Goal: Find specific page/section: Find specific page/section

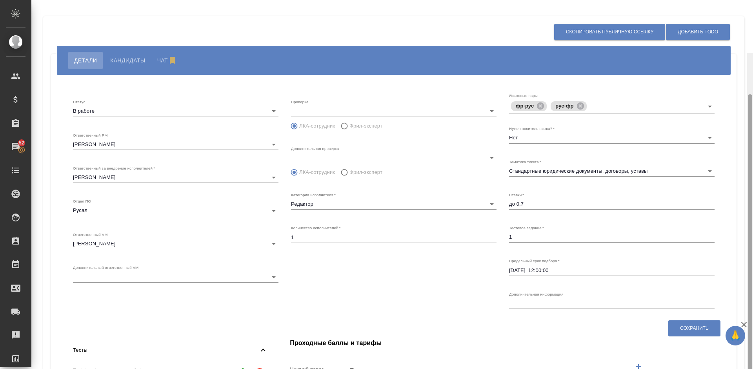
drag, startPoint x: 751, startPoint y: 103, endPoint x: 751, endPoint y: 17, distance: 85.9
click at [751, 94] on div at bounding box center [750, 237] width 4 height 287
click at [129, 58] on span "Кандидаты" at bounding box center [127, 60] width 35 height 9
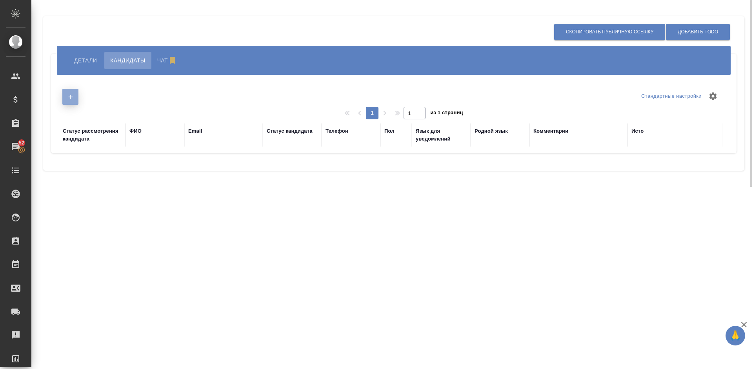
click at [68, 94] on icon "button" at bounding box center [70, 96] width 7 height 7
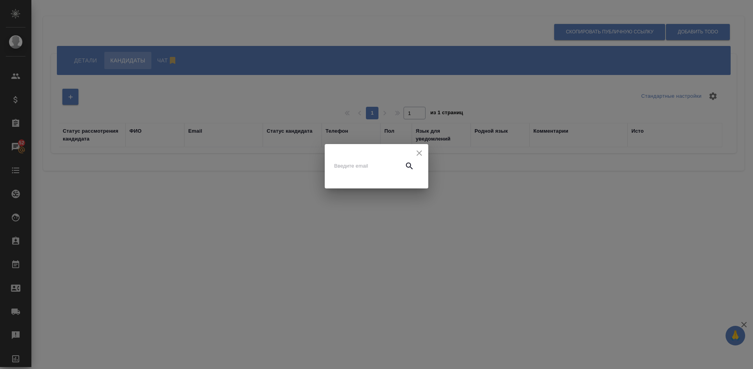
click at [355, 165] on input "text" at bounding box center [367, 165] width 66 height 11
paste input "elains@mail.ru"
type input "elains@mail.ru"
click at [414, 166] on button "button" at bounding box center [409, 165] width 19 height 19
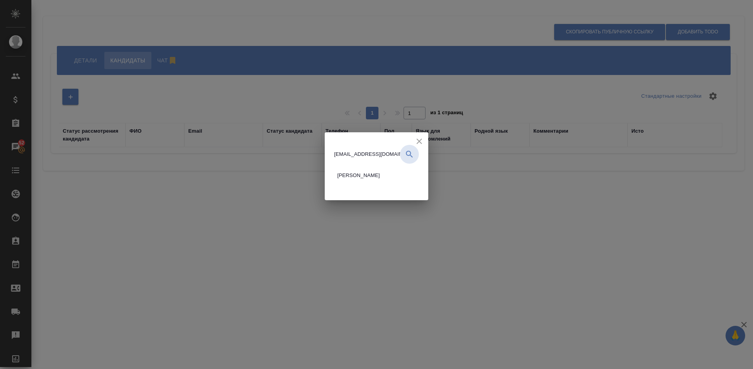
click at [366, 173] on span "Исаев Валерий Викторович - Неактивен" at bounding box center [358, 175] width 43 height 8
click at [366, 173] on li "Исаев Валерий Викторович - Неактивен" at bounding box center [360, 175] width 52 height 17
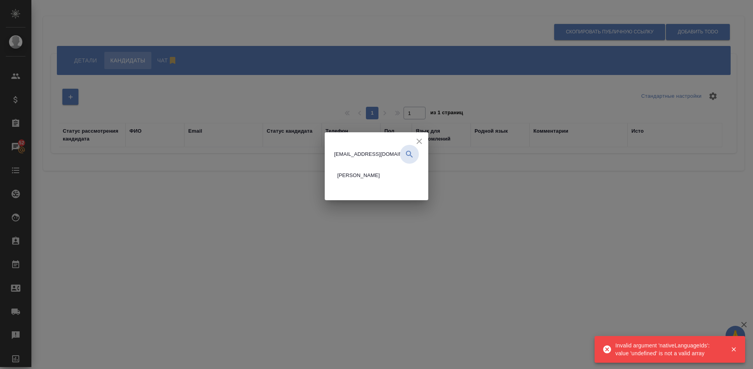
click at [356, 154] on input "elains@mail.ru" at bounding box center [367, 154] width 66 height 11
click at [409, 155] on icon "button" at bounding box center [409, 154] width 7 height 7
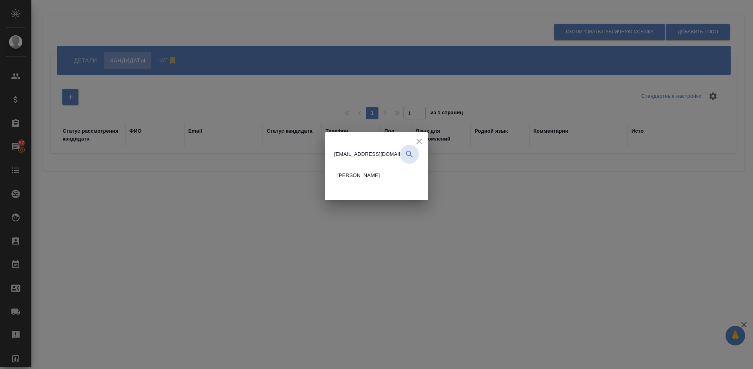
click at [409, 155] on icon "button" at bounding box center [409, 154] width 7 height 7
click at [380, 176] on span "Исаев Валерий Викторович - Неактивен" at bounding box center [358, 175] width 43 height 8
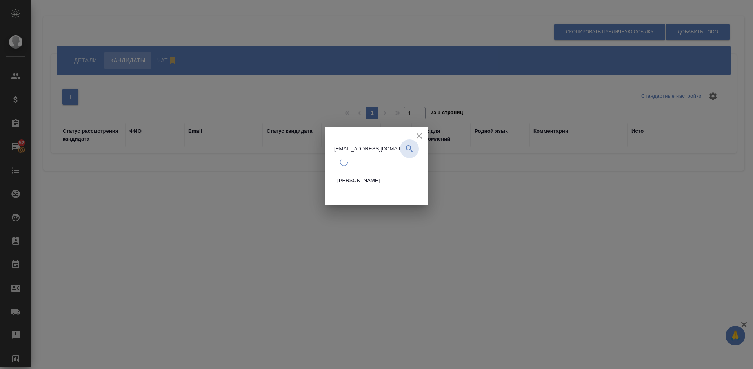
click at [386, 176] on li "Исаев Валерий Викторович - Неактивен" at bounding box center [360, 180] width 52 height 17
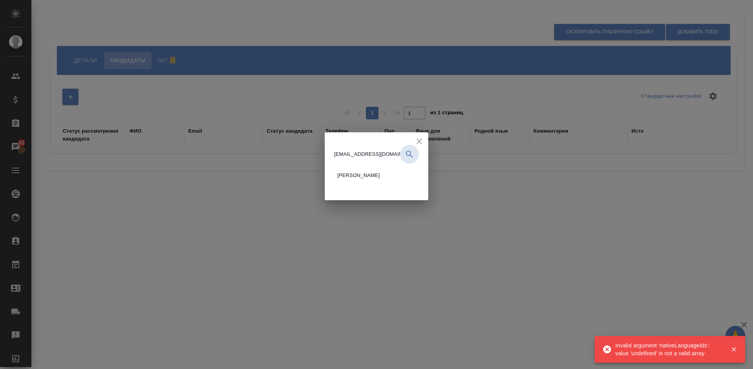
click at [348, 175] on span "Исаев Валерий Викторович - Неактивен" at bounding box center [358, 175] width 43 height 8
click at [348, 175] on li "Исаев Валерий Викторович - Неактивен" at bounding box center [360, 175] width 52 height 17
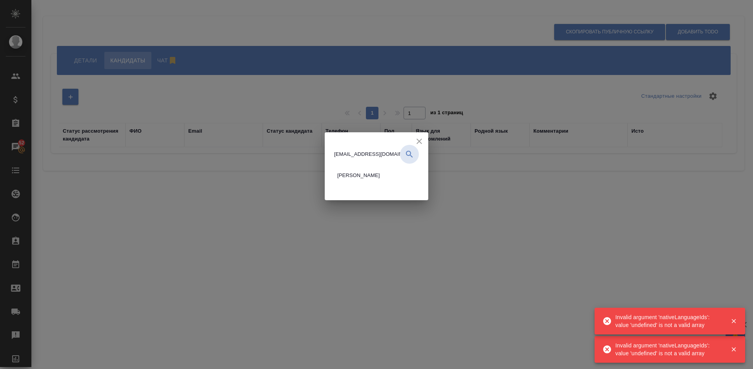
click at [334, 150] on div "elains@mail.ru Исаев Валерий Викторович - Неактивен" at bounding box center [376, 166] width 85 height 42
click at [349, 153] on input "elains@mail.ru" at bounding box center [367, 154] width 66 height 11
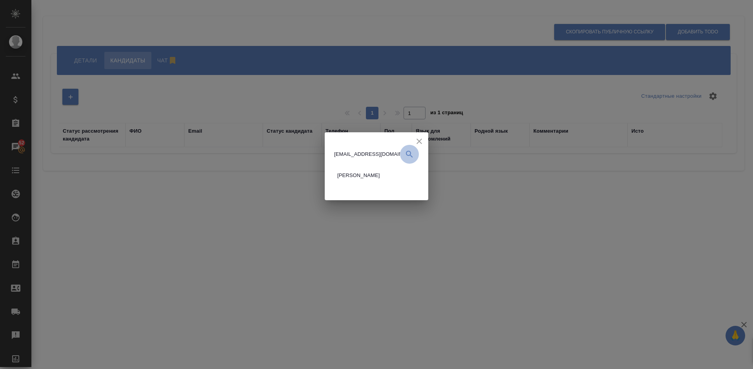
click at [412, 152] on icon "button" at bounding box center [409, 153] width 9 height 9
click at [380, 172] on span "Исаев Валерий Викторович - Неактивен" at bounding box center [358, 175] width 43 height 8
click at [383, 172] on li "Исаев Валерий Викторович - Неактивен" at bounding box center [360, 175] width 52 height 17
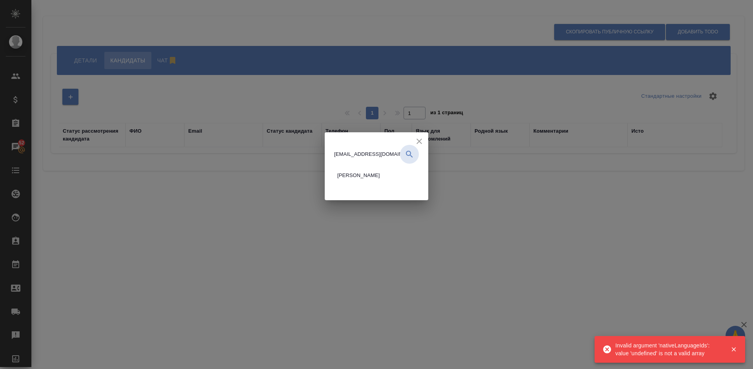
click at [334, 183] on li "Исаев Валерий Викторович - Неактивен" at bounding box center [360, 175] width 52 height 17
click at [325, 146] on div "elains@mail.ru Исаев Валерий Викторович - Неактивен" at bounding box center [377, 161] width 104 height 58
click at [349, 153] on input "elains@mail.ru" at bounding box center [367, 154] width 66 height 11
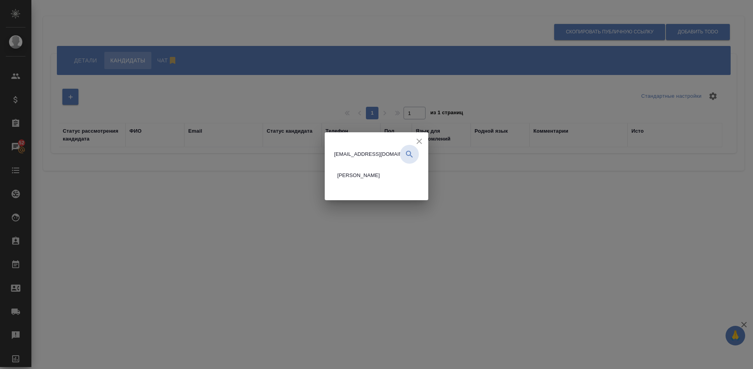
drag, startPoint x: 334, startPoint y: 152, endPoint x: 368, endPoint y: 153, distance: 34.2
click at [368, 153] on input "elains@mail.ru" at bounding box center [367, 154] width 66 height 11
click at [409, 155] on icon "button" at bounding box center [409, 154] width 7 height 7
